Goal: Task Accomplishment & Management: Manage account settings

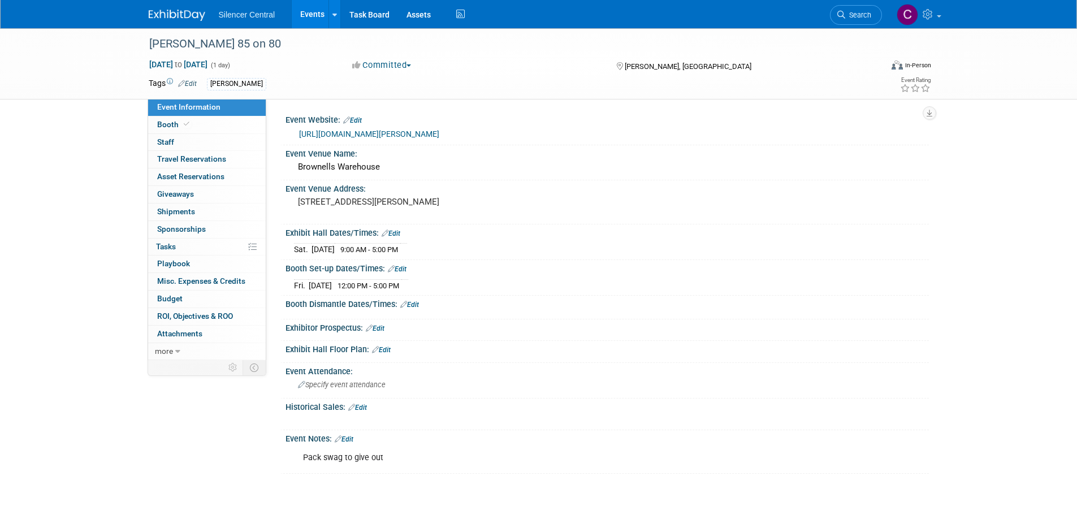
click at [171, 8] on link at bounding box center [184, 9] width 70 height 9
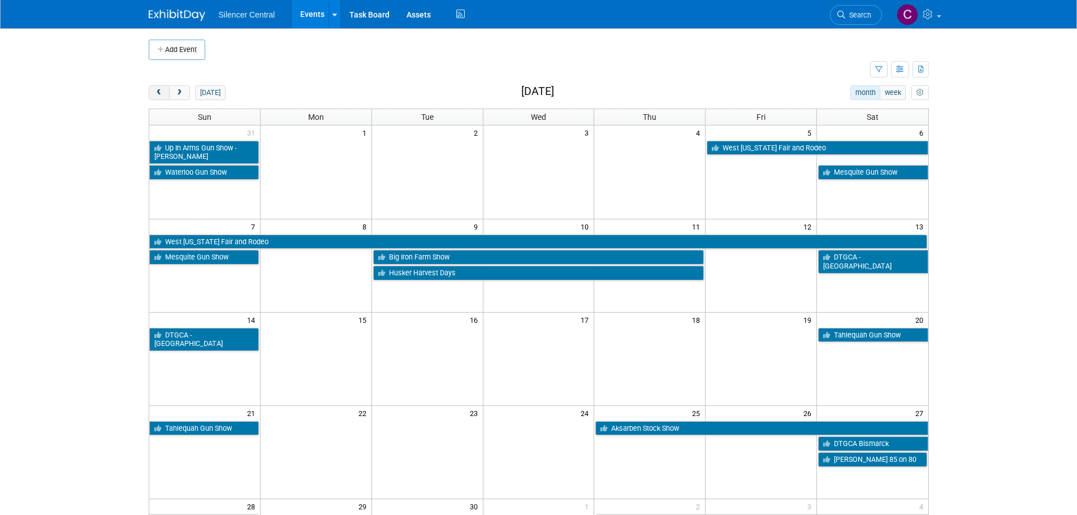
click at [156, 97] on button "prev" at bounding box center [159, 92] width 21 height 15
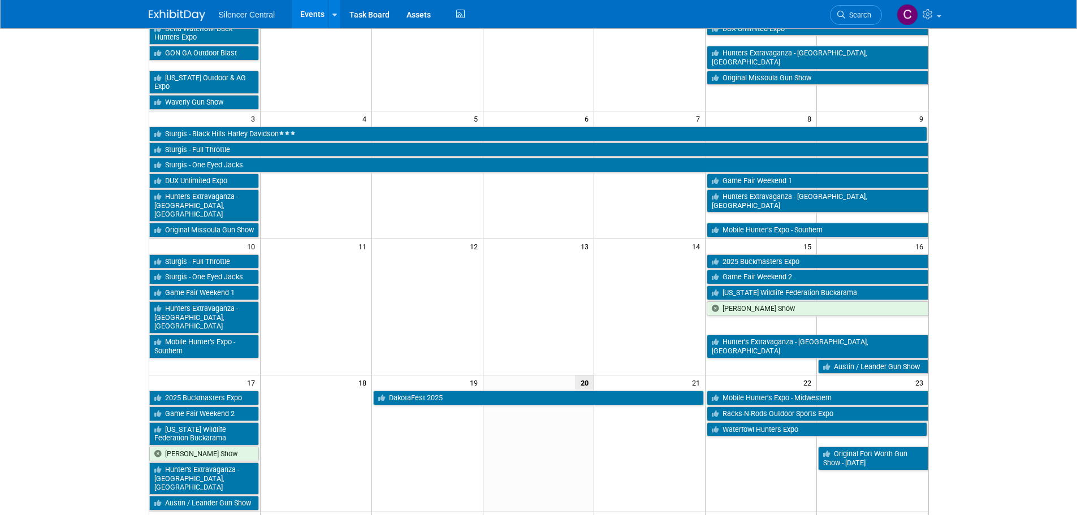
scroll to position [170, 0]
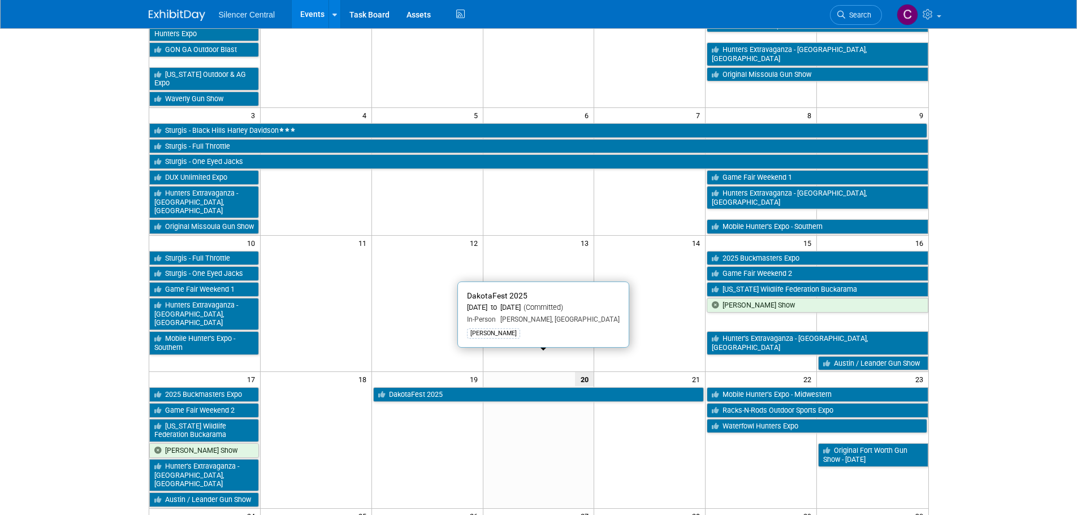
click at [517, 387] on link "DakotaFest 2025" at bounding box center [538, 394] width 331 height 15
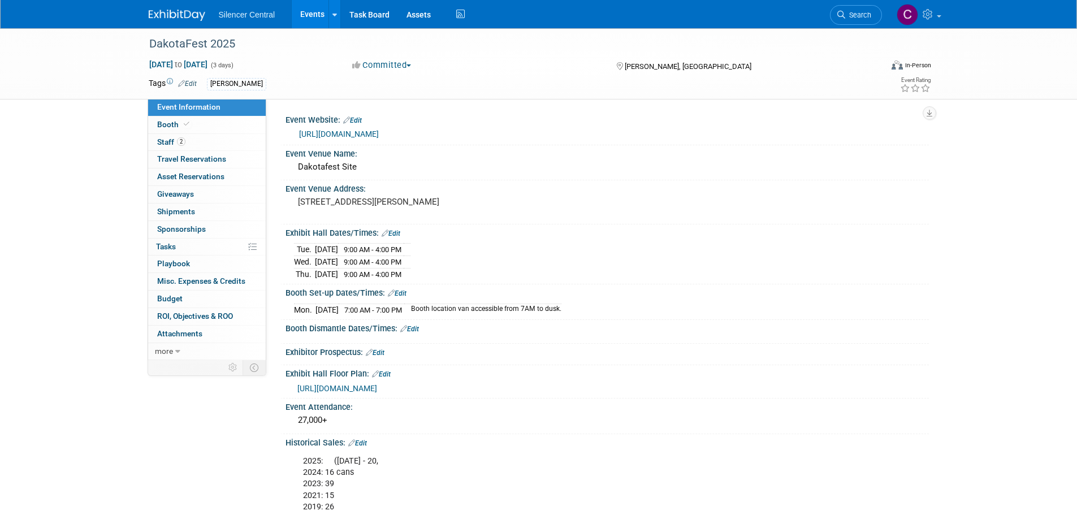
click at [365, 442] on link "Edit" at bounding box center [357, 443] width 19 height 8
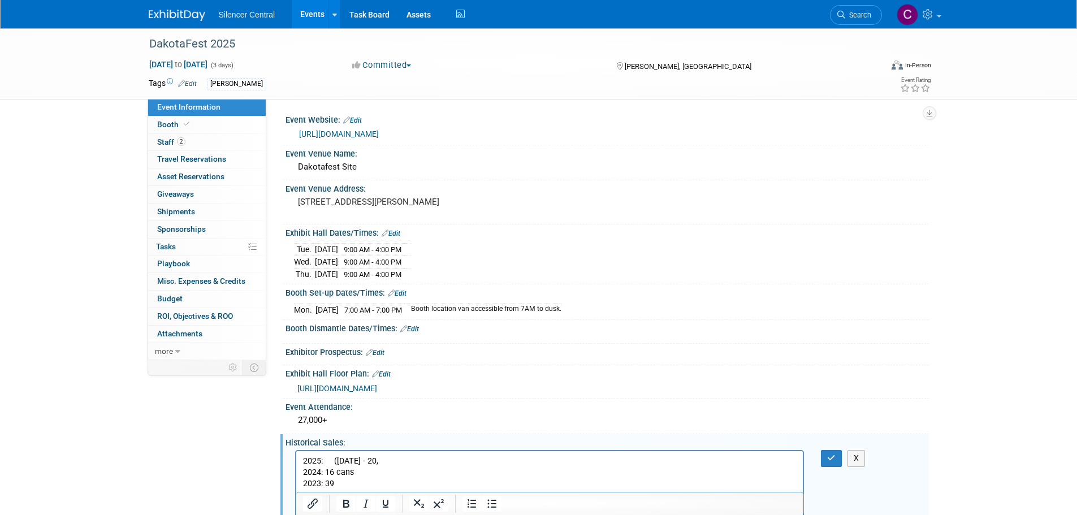
click at [400, 461] on p "2025: (Tuesday - 20, 2024: 16 cans 2023: 39 2021: 15 2019: 26" at bounding box center [550, 484] width 494 height 57
click at [407, 460] on p "2025: (Tuesday - 20, Wed -8, 2024: 16 cans 2023: 39 2021: 15 2019: 26" at bounding box center [550, 484] width 494 height 57
click at [832, 460] on icon "button" at bounding box center [831, 458] width 8 height 8
